Goal: Task Accomplishment & Management: Use online tool/utility

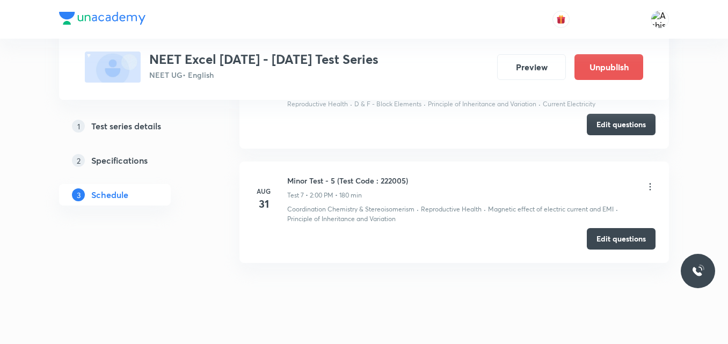
scroll to position [1353, 0]
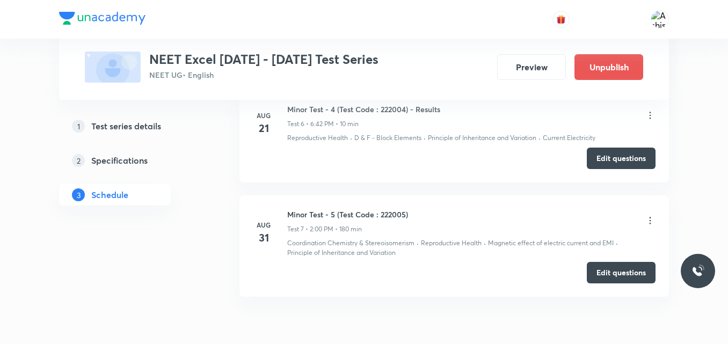
click at [649, 218] on icon at bounding box center [650, 220] width 11 height 11
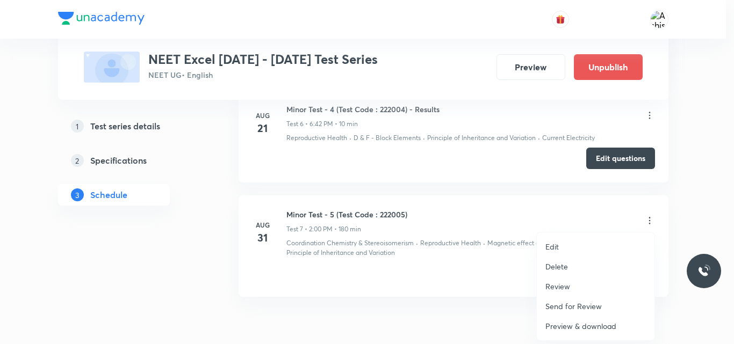
click at [568, 287] on p "Review" at bounding box center [557, 286] width 25 height 11
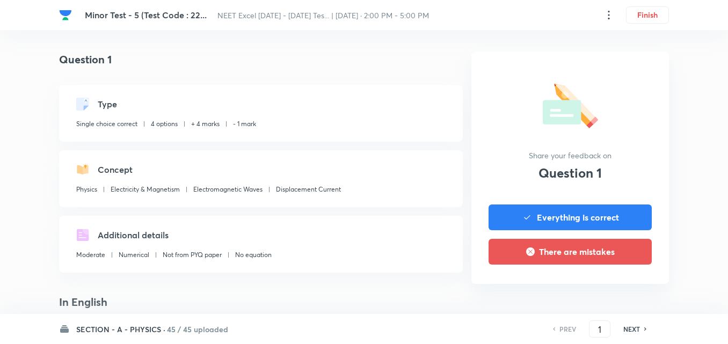
click at [606, 17] on icon at bounding box center [609, 15] width 13 height 13
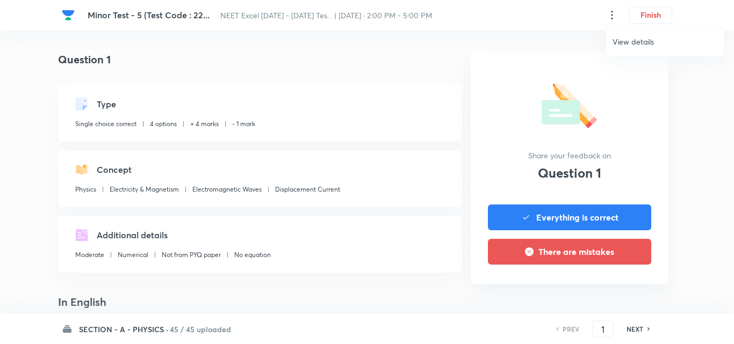
click at [606, 17] on div at bounding box center [367, 172] width 734 height 344
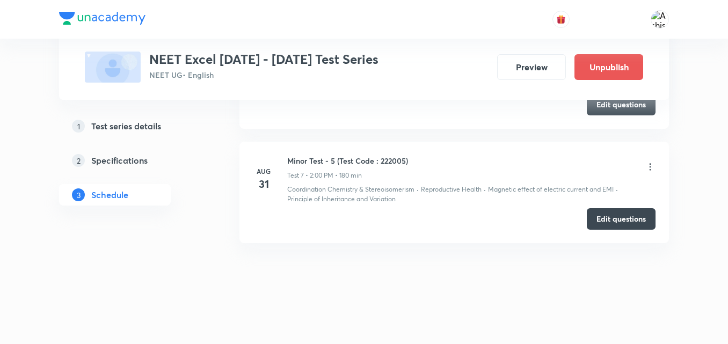
click at [652, 168] on icon at bounding box center [650, 167] width 11 height 11
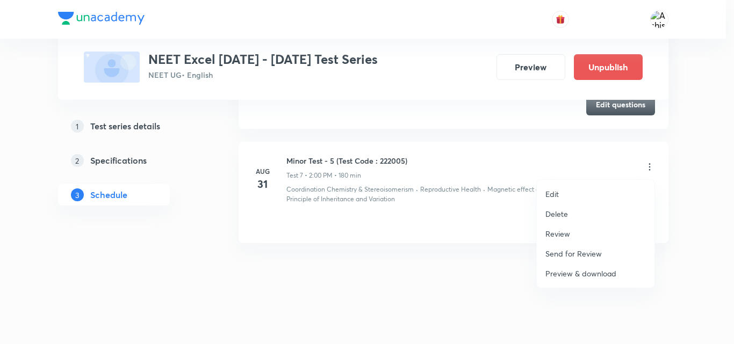
click at [419, 229] on div at bounding box center [367, 172] width 734 height 344
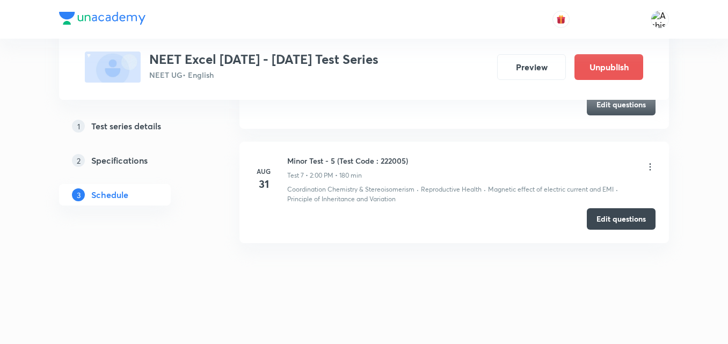
click at [652, 168] on icon at bounding box center [650, 167] width 11 height 11
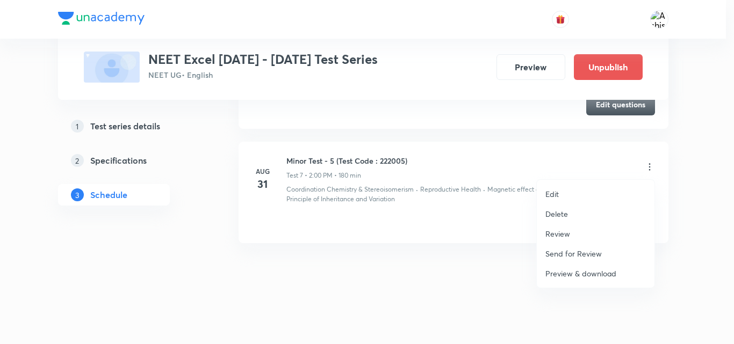
click at [395, 257] on div at bounding box center [367, 172] width 734 height 344
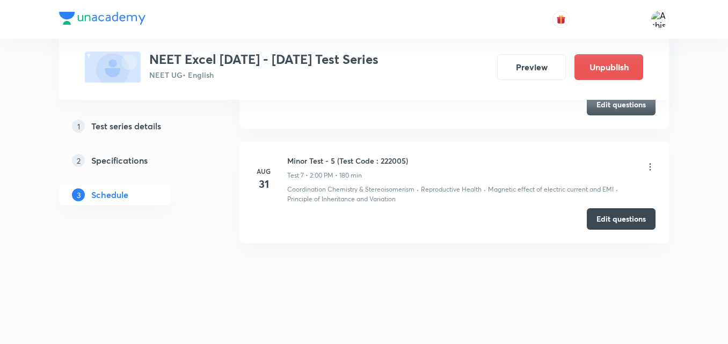
click at [645, 160] on div "Minor Test - 5 (Test Code : 222005) Test 7 • 2:00 PM • 180 min" at bounding box center [471, 167] width 368 height 25
click at [650, 164] on icon at bounding box center [651, 166] width 2 height 7
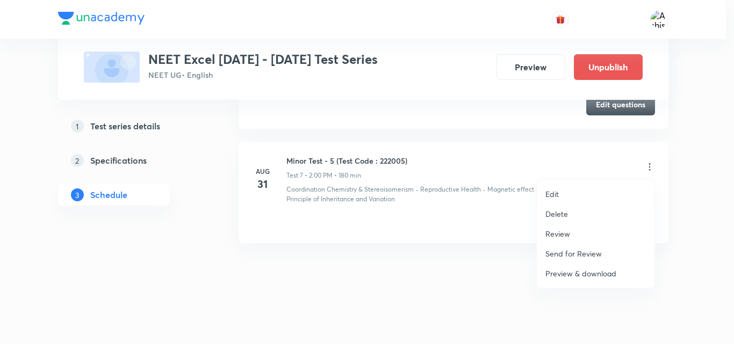
click at [567, 275] on p "Preview & download" at bounding box center [580, 273] width 71 height 11
click at [411, 111] on div at bounding box center [367, 172] width 734 height 344
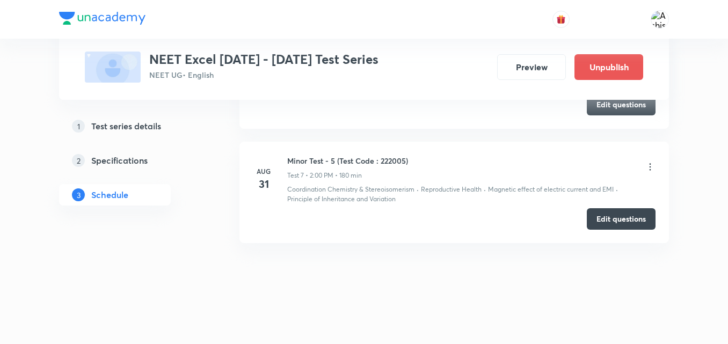
scroll to position [1353, 0]
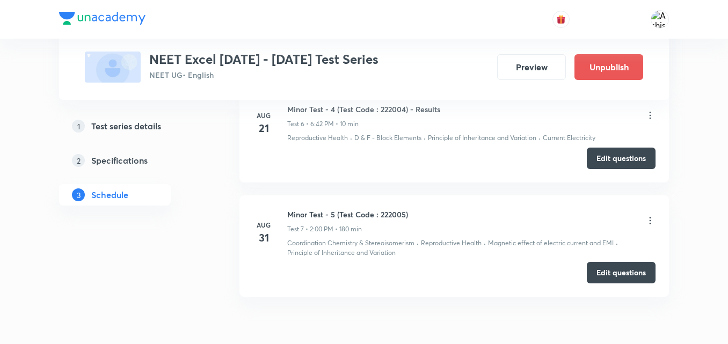
click at [649, 217] on icon at bounding box center [650, 220] width 11 height 11
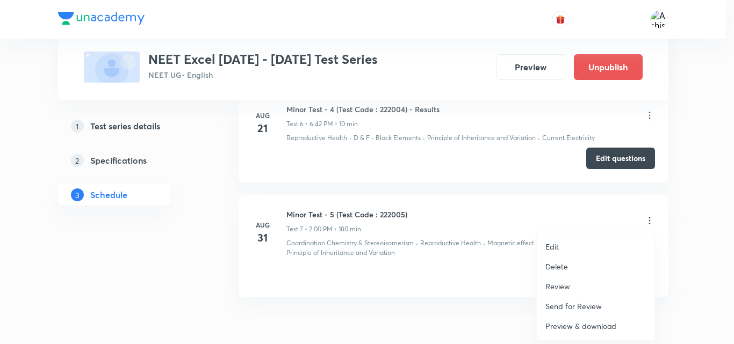
click at [473, 197] on div at bounding box center [367, 172] width 734 height 344
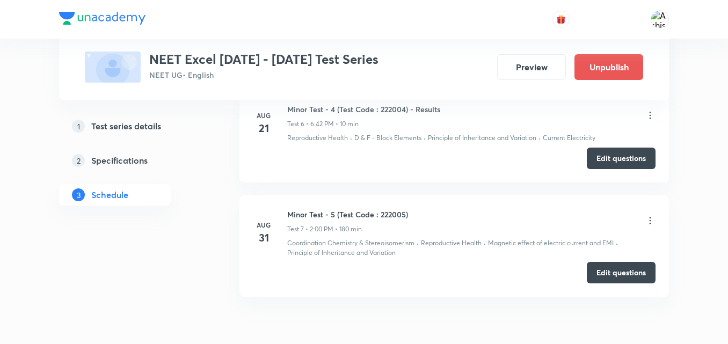
click at [139, 159] on h5 "Specifications" at bounding box center [119, 160] width 56 height 13
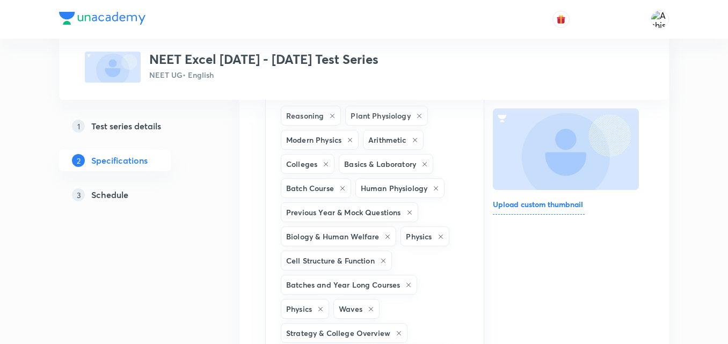
scroll to position [161, 0]
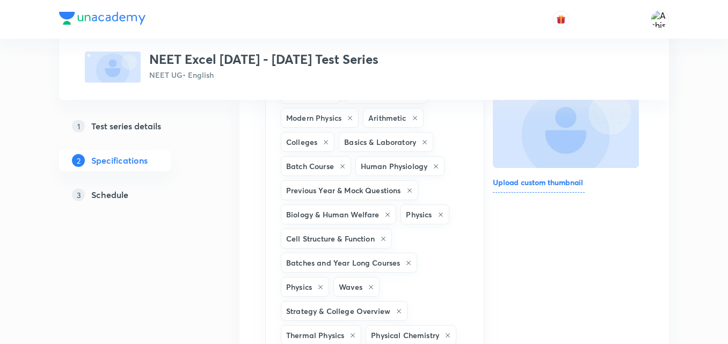
click at [118, 197] on h5 "Schedule" at bounding box center [109, 194] width 37 height 13
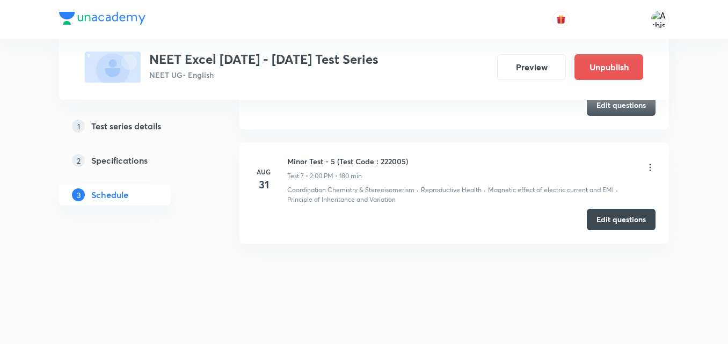
scroll to position [1407, 0]
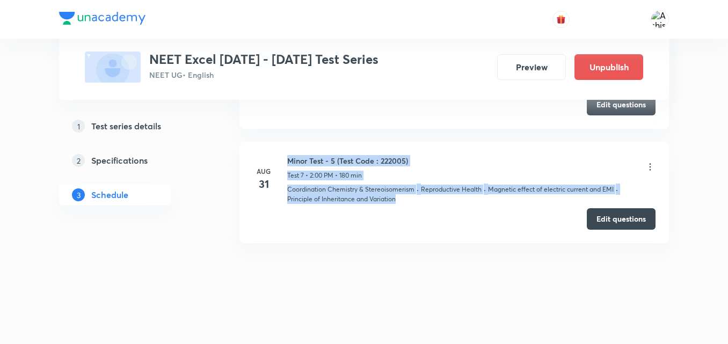
drag, startPoint x: 284, startPoint y: 188, endPoint x: 401, endPoint y: 202, distance: 117.9
click at [401, 202] on div "Aug 31 Minor Test - 5 (Test Code : 222005) Test 7 • 2:00 PM • 180 min Coordinat…" at bounding box center [454, 179] width 403 height 49
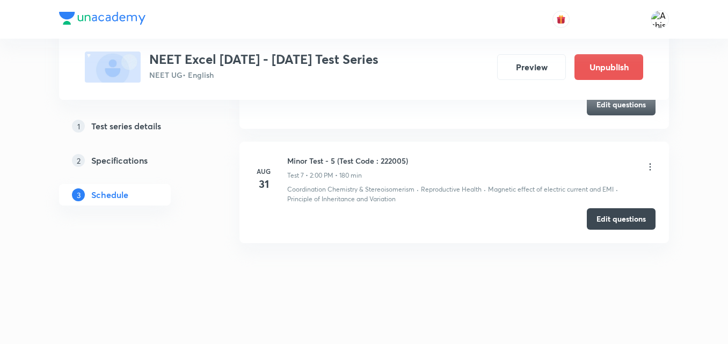
click at [651, 170] on icon at bounding box center [651, 166] width 2 height 7
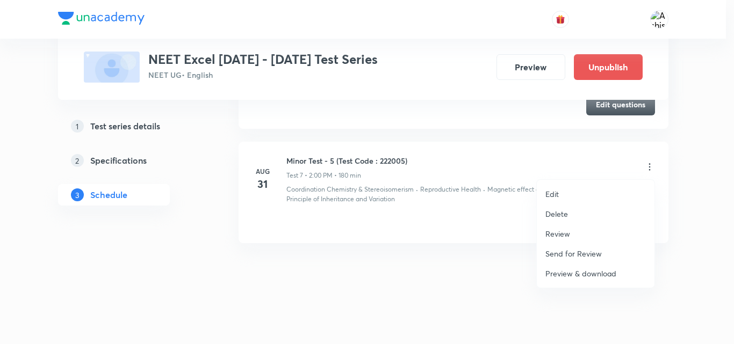
click at [525, 157] on div at bounding box center [367, 172] width 734 height 344
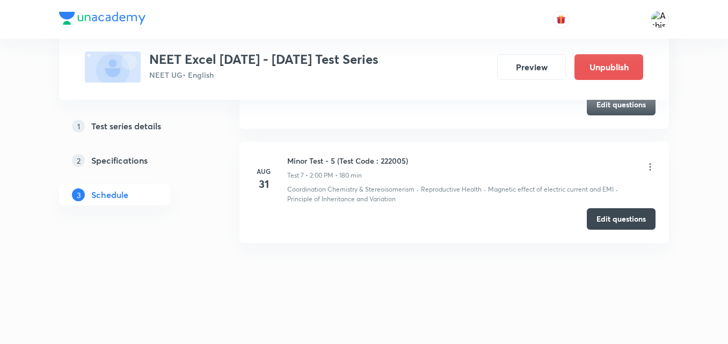
click at [653, 166] on icon at bounding box center [650, 167] width 11 height 11
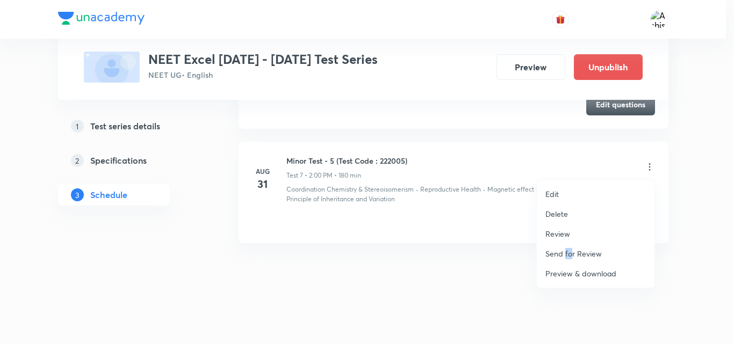
drag, startPoint x: 572, startPoint y: 255, endPoint x: 565, endPoint y: 254, distance: 6.5
click at [565, 254] on p "Send for Review" at bounding box center [573, 253] width 56 height 11
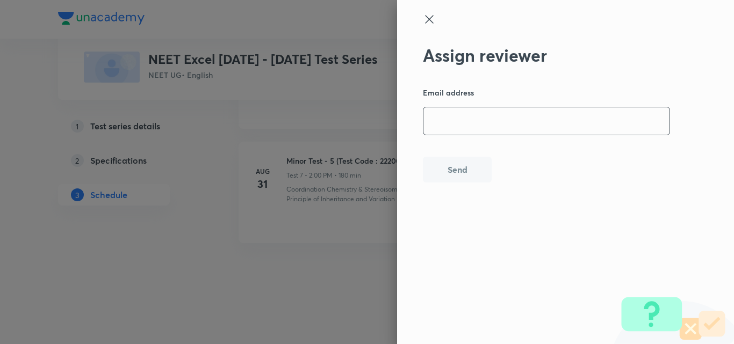
click at [439, 120] on input "email" at bounding box center [546, 120] width 246 height 27
click at [437, 23] on div at bounding box center [547, 29] width 249 height 32
click at [426, 16] on icon at bounding box center [429, 19] width 8 height 8
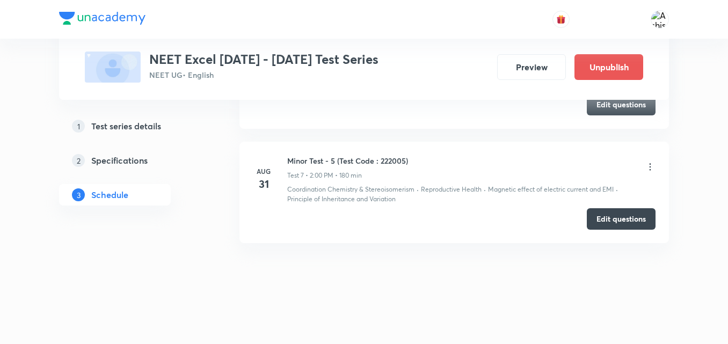
click at [649, 172] on icon at bounding box center [650, 167] width 11 height 11
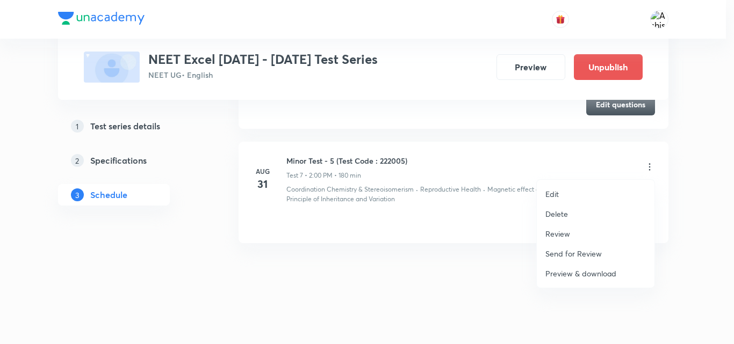
click at [557, 230] on p "Review" at bounding box center [557, 233] width 25 height 11
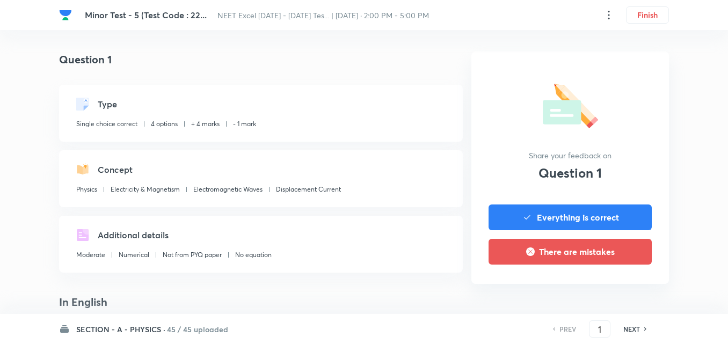
click at [609, 18] on icon at bounding box center [609, 15] width 2 height 9
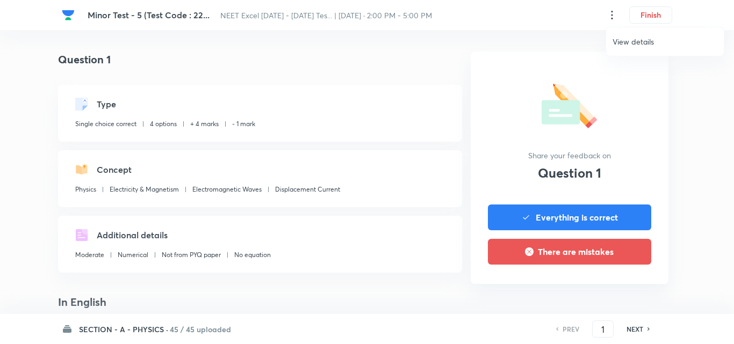
click at [622, 36] on span "View details" at bounding box center [664, 41] width 105 height 11
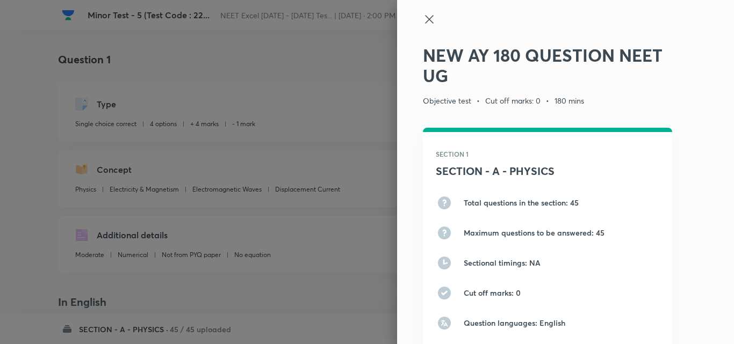
click at [424, 20] on icon at bounding box center [429, 19] width 13 height 13
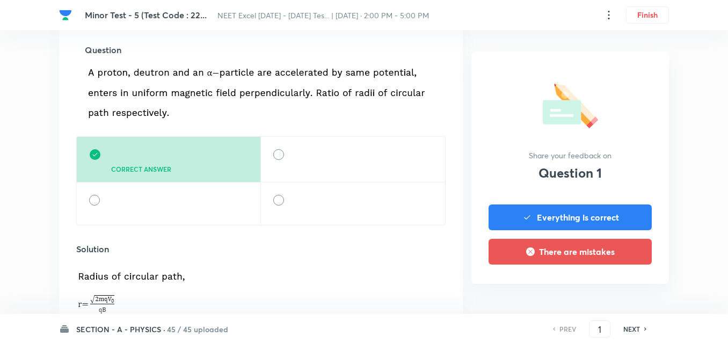
scroll to position [376, 0]
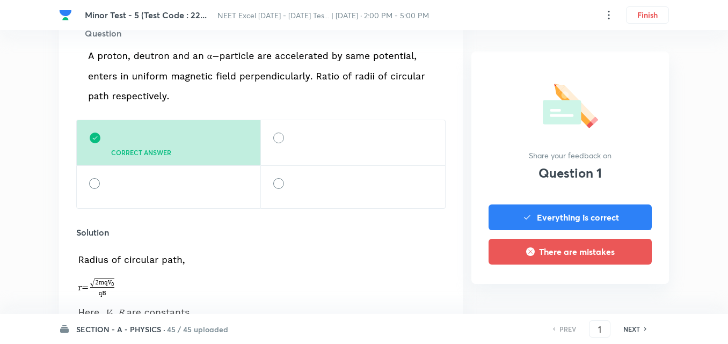
click at [279, 136] on div at bounding box center [278, 138] width 11 height 11
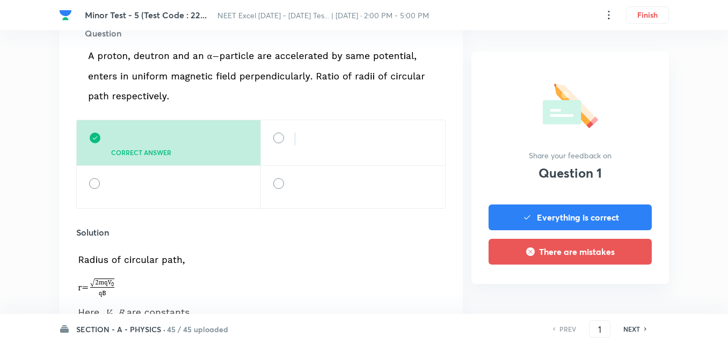
click at [279, 136] on div at bounding box center [278, 138] width 11 height 11
click at [104, 137] on div "Correct answer" at bounding box center [168, 143] width 185 height 46
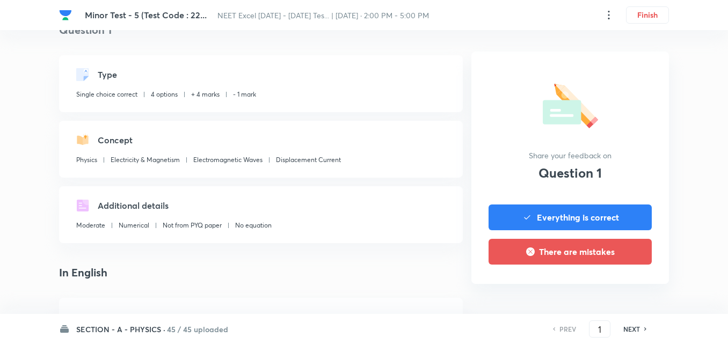
scroll to position [0, 0]
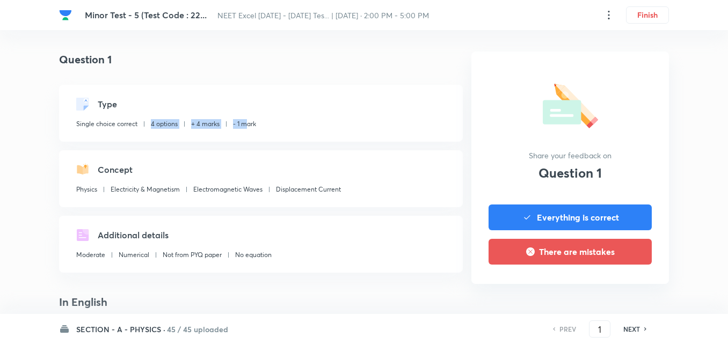
drag, startPoint x: 188, startPoint y: 122, endPoint x: 248, endPoint y: 122, distance: 59.6
click at [248, 122] on div "Single choice correct 4 options + 4 marks - 1 mark" at bounding box center [166, 126] width 180 height 14
click at [308, 118] on div "Type Single choice correct 4 options + 4 marks - 1 mark" at bounding box center [261, 113] width 404 height 57
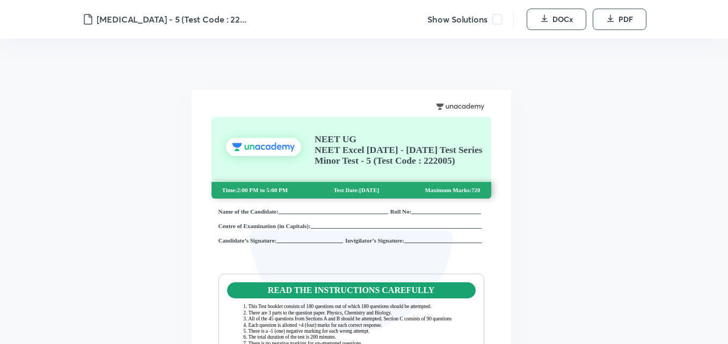
click at [494, 21] on span at bounding box center [497, 19] width 11 height 11
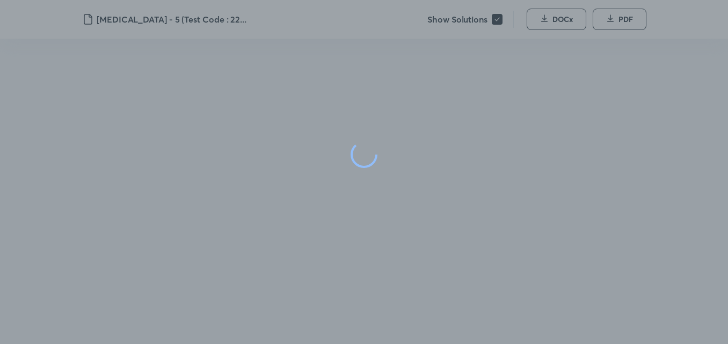
click at [494, 21] on div at bounding box center [364, 155] width 728 height 310
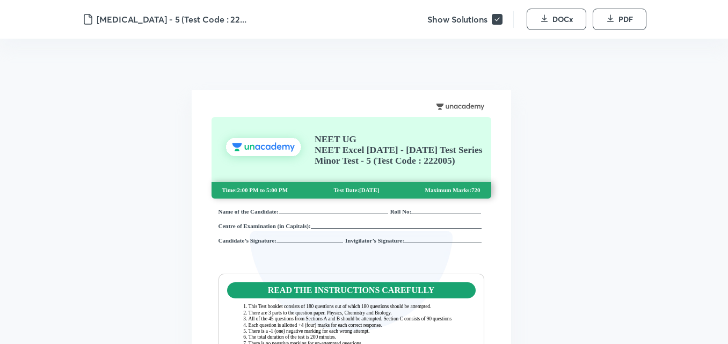
click at [493, 20] on icon at bounding box center [497, 19] width 9 height 9
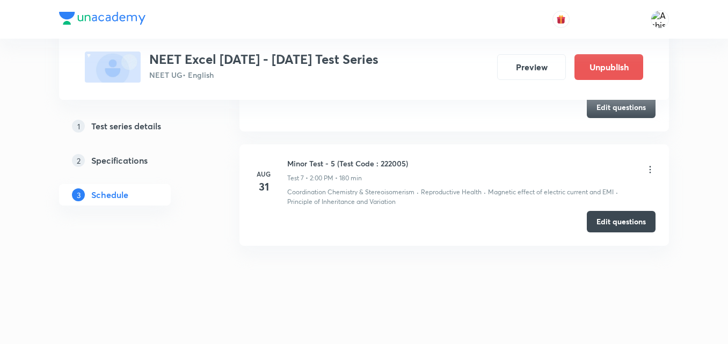
scroll to position [1407, 0]
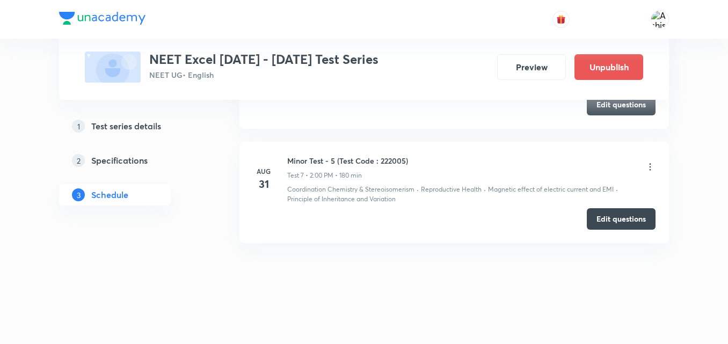
click at [645, 165] on icon at bounding box center [650, 167] width 11 height 11
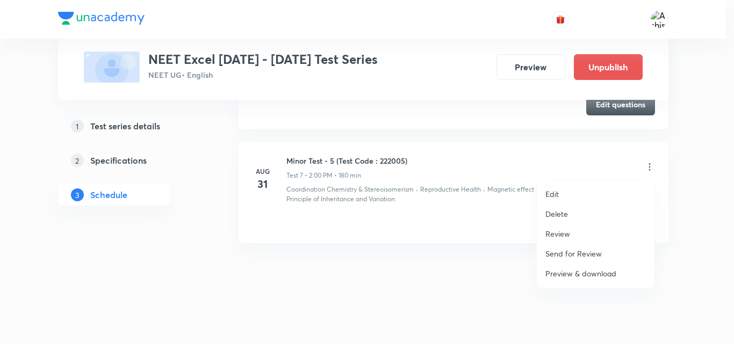
click at [445, 272] on div at bounding box center [367, 172] width 734 height 344
